Goal: Find specific page/section: Find specific page/section

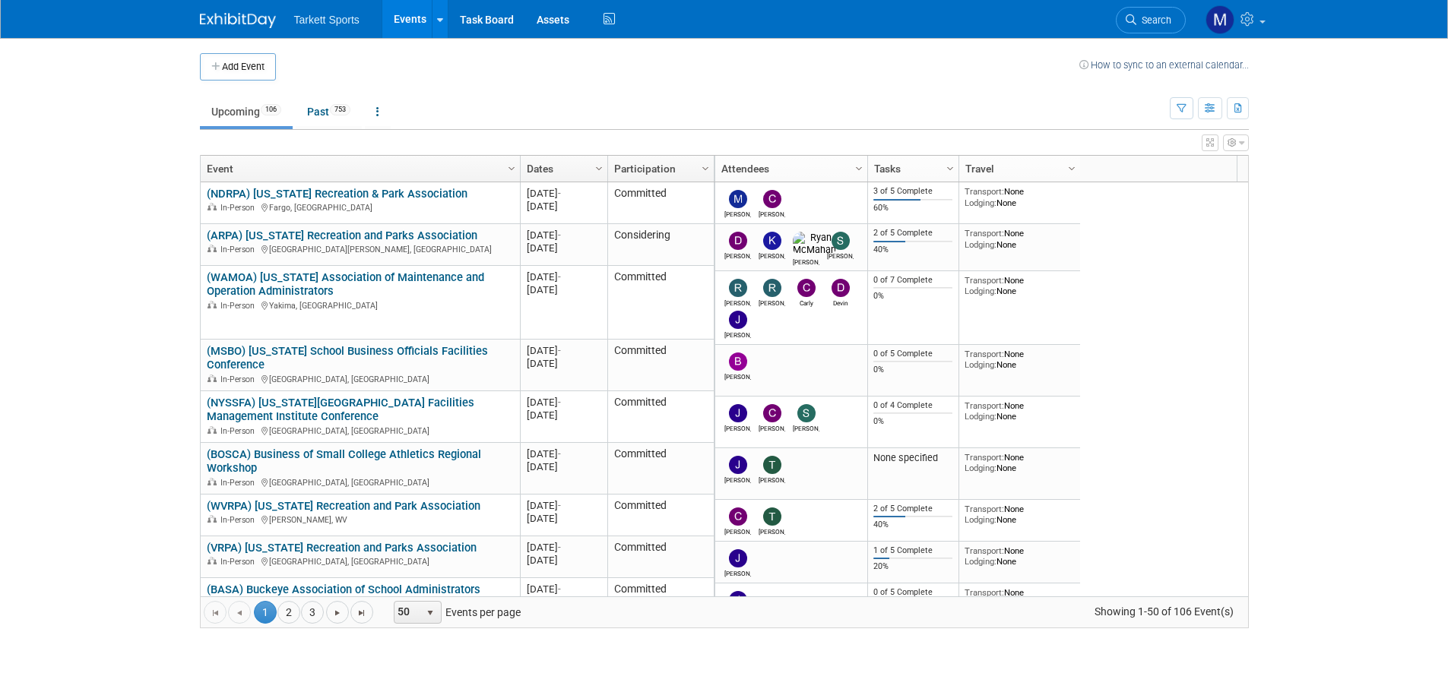
click at [1162, 17] on span "Search" at bounding box center [1153, 19] width 35 height 11
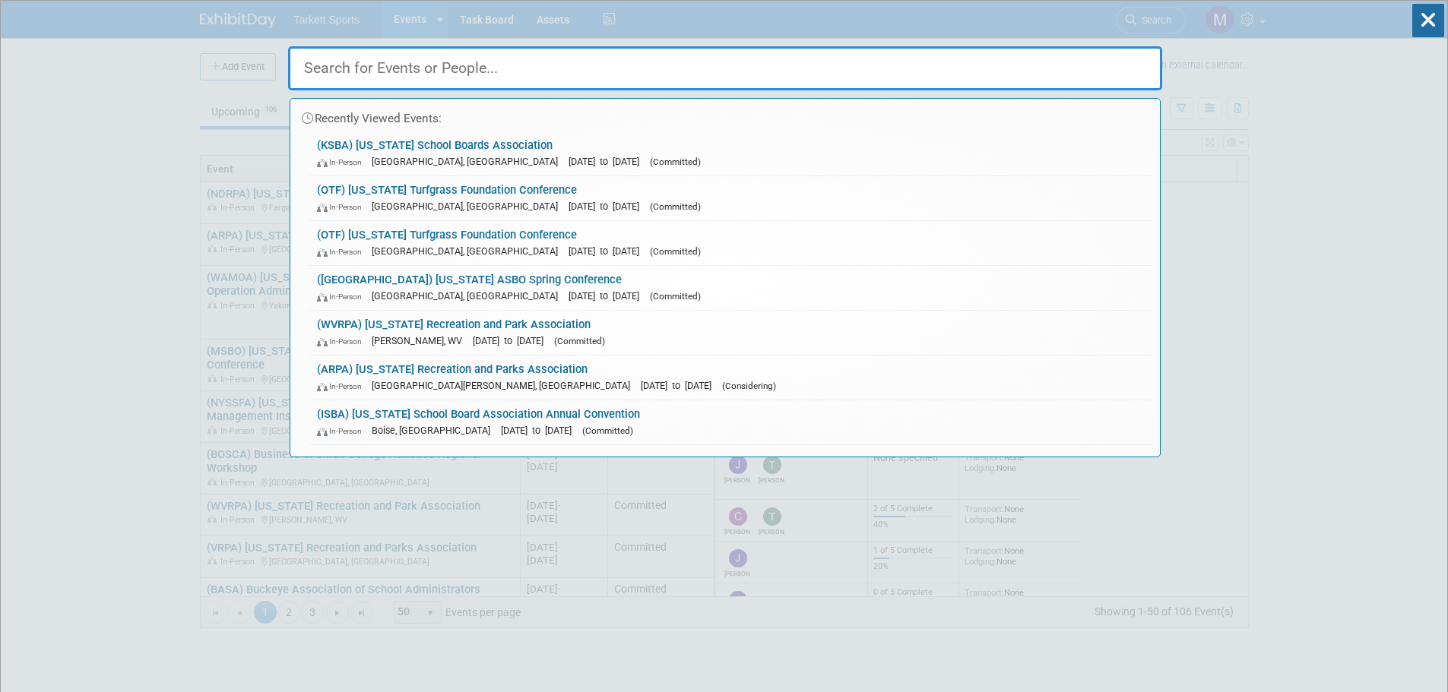
type input "a"
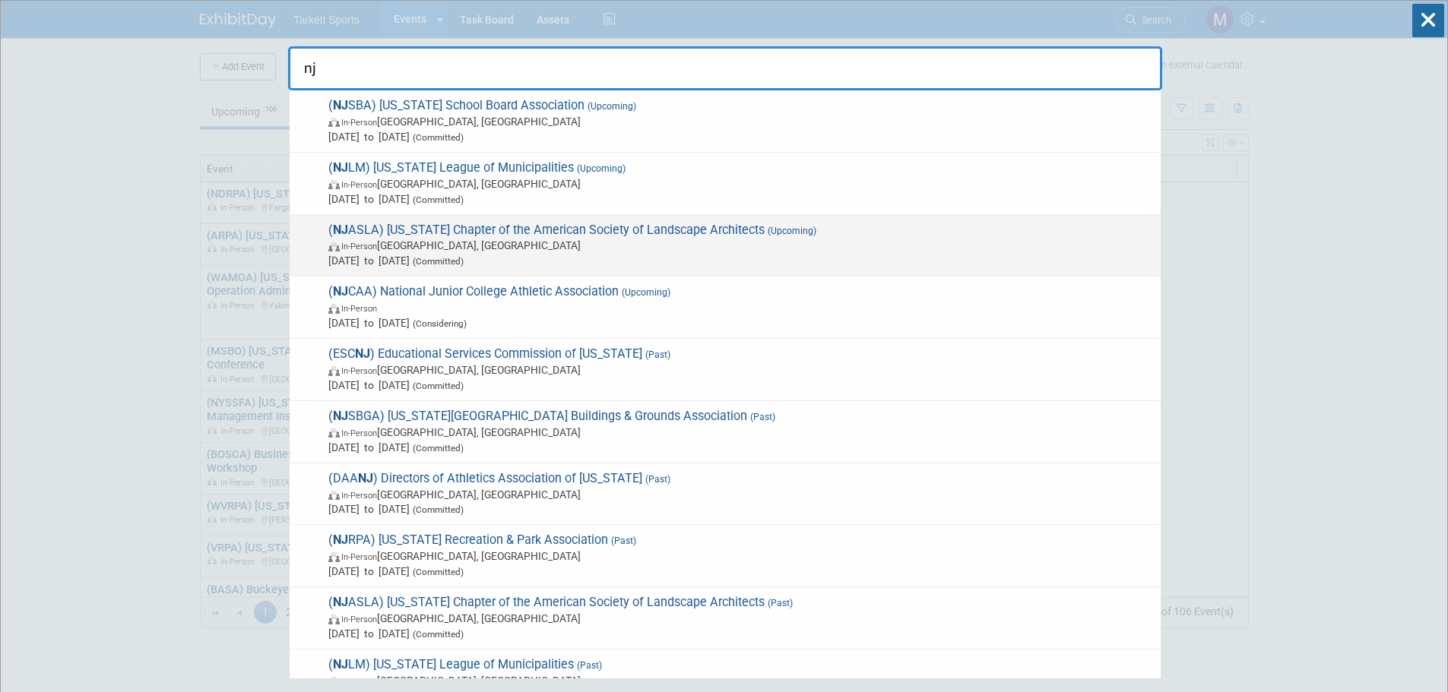
type input "nj"
click at [697, 239] on span "In-Person [GEOGRAPHIC_DATA], [GEOGRAPHIC_DATA]" at bounding box center [740, 245] width 825 height 15
